Goal: Information Seeking & Learning: Learn about a topic

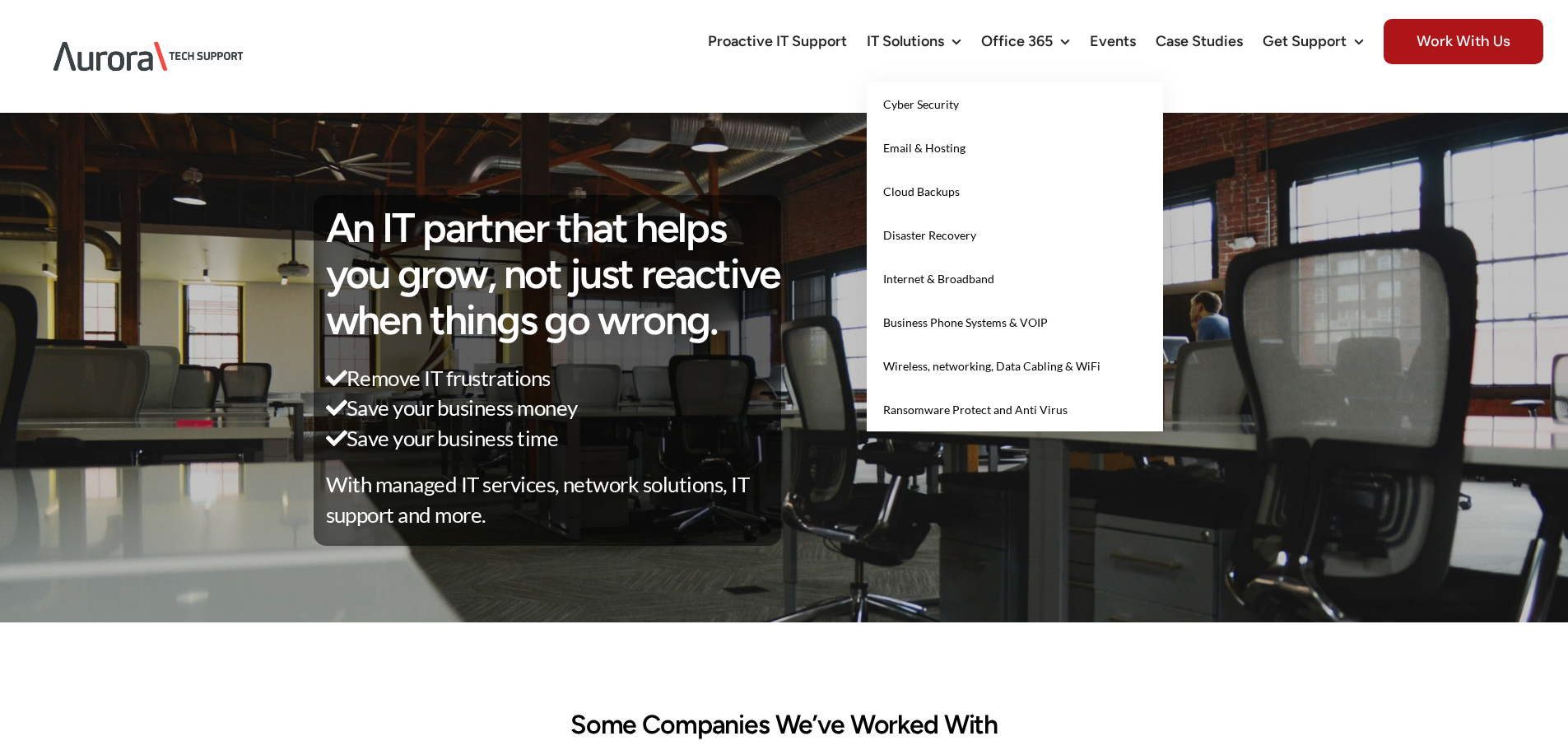
click at [935, 103] on span "Cyber Security" at bounding box center [920, 103] width 76 height 14
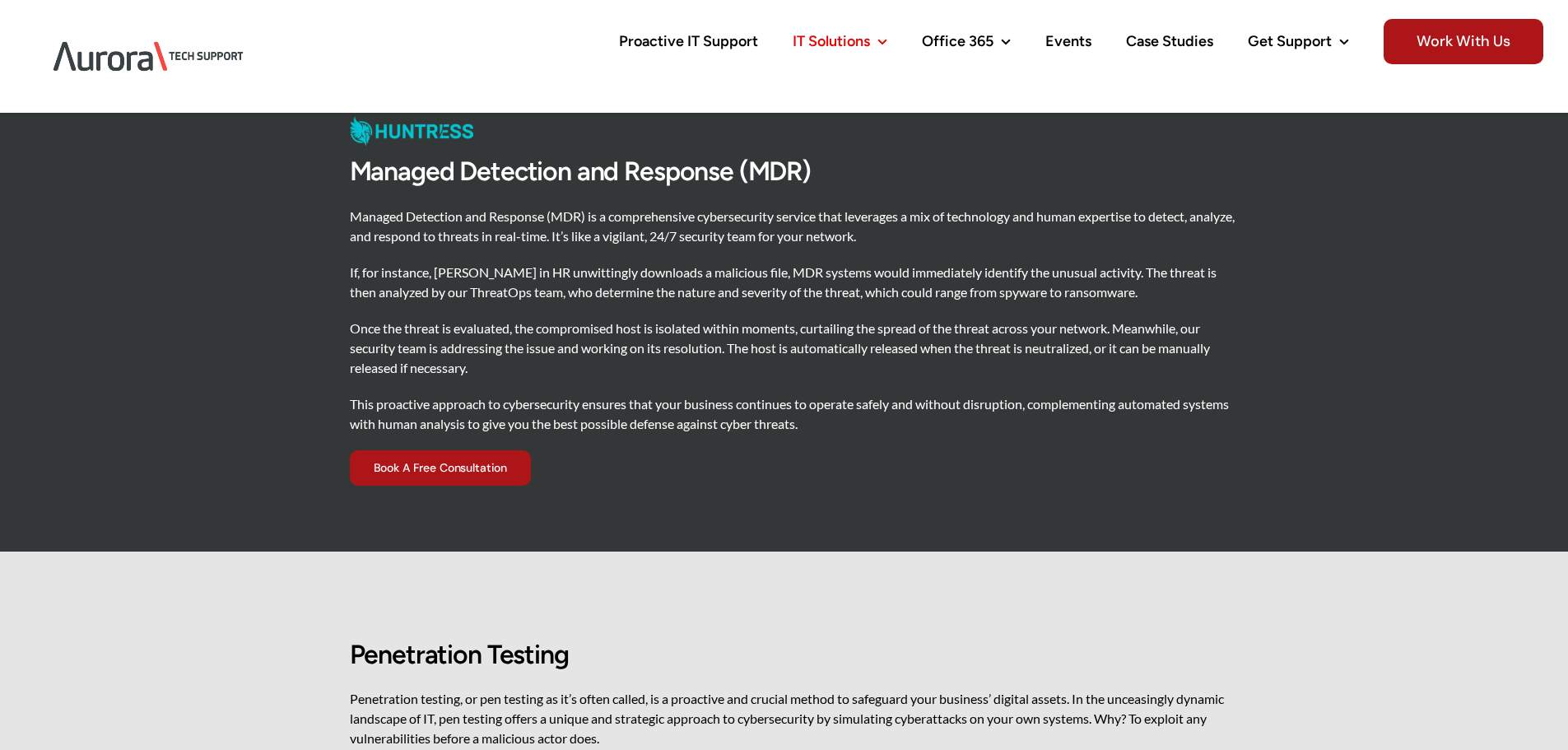
scroll to position [1893, 0]
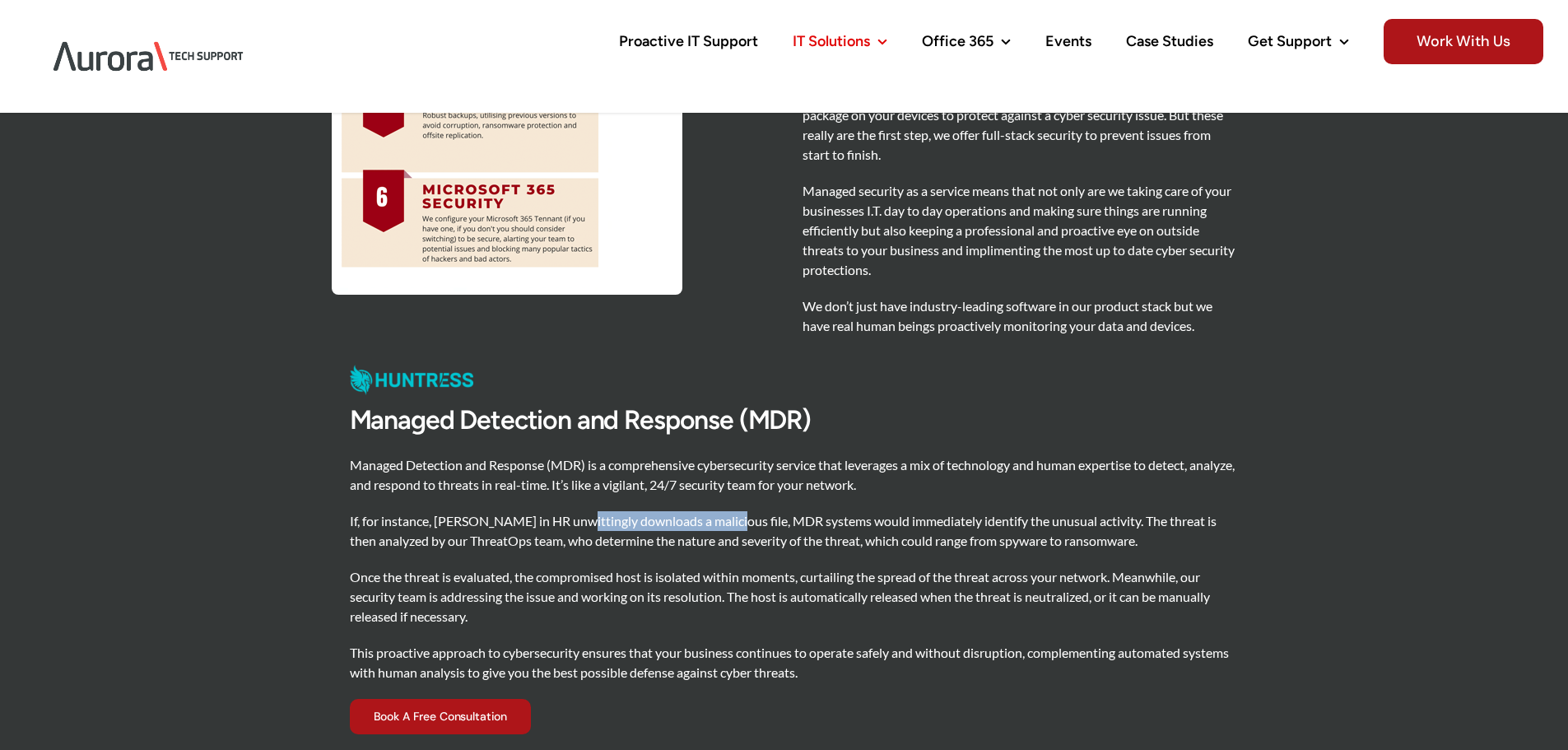
drag, startPoint x: 572, startPoint y: 520, endPoint x: 815, endPoint y: 506, distance: 243.4
click at [813, 506] on div "Managed Detection and Response (MDR) is a comprehensive cybersecurity service t…" at bounding box center [793, 577] width 887 height 243
click at [818, 506] on div "Managed Detection and Response (MDR) is a comprehensive cybersecurity service t…" at bounding box center [793, 577] width 887 height 243
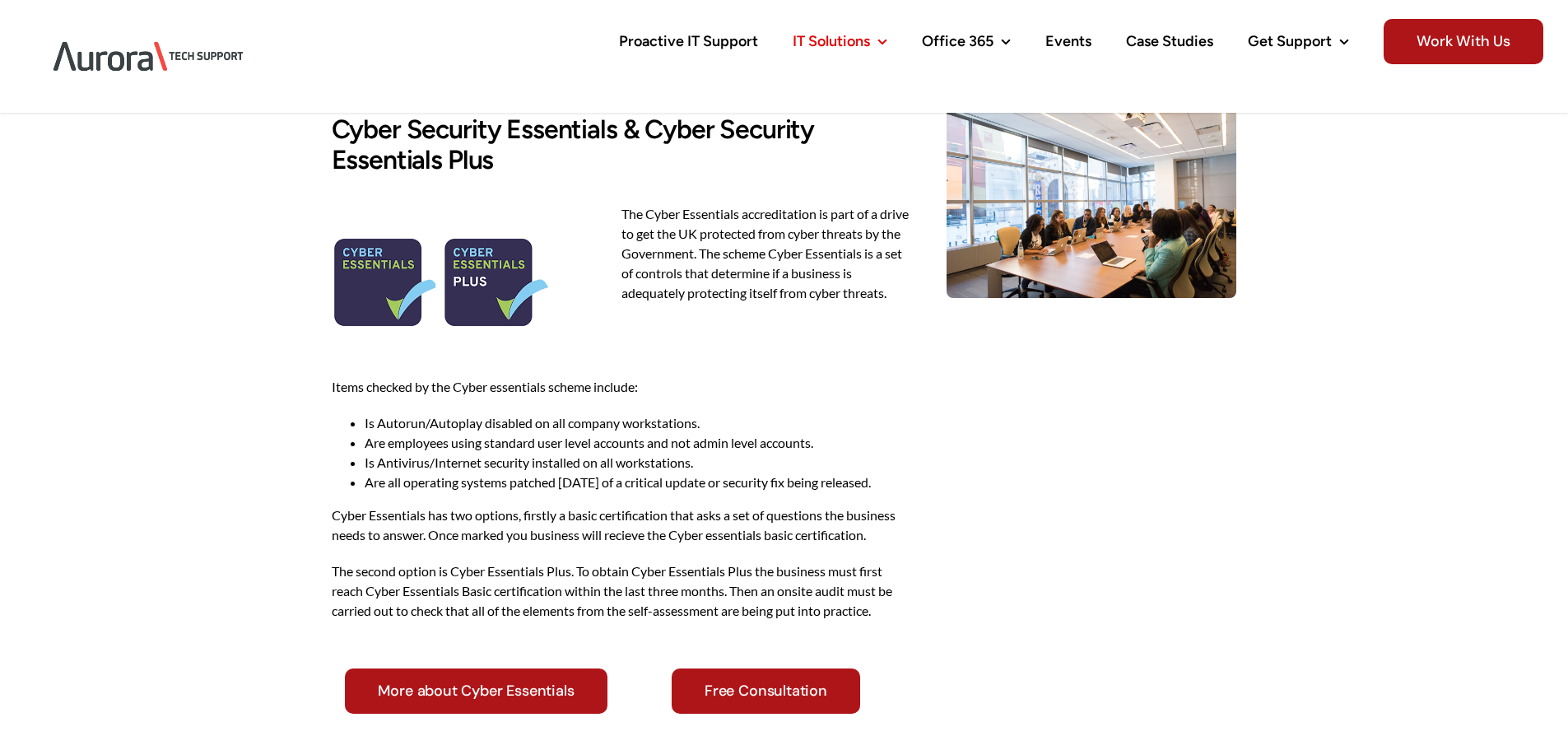
scroll to position [5350, 0]
